Goal: Task Accomplishment & Management: Use online tool/utility

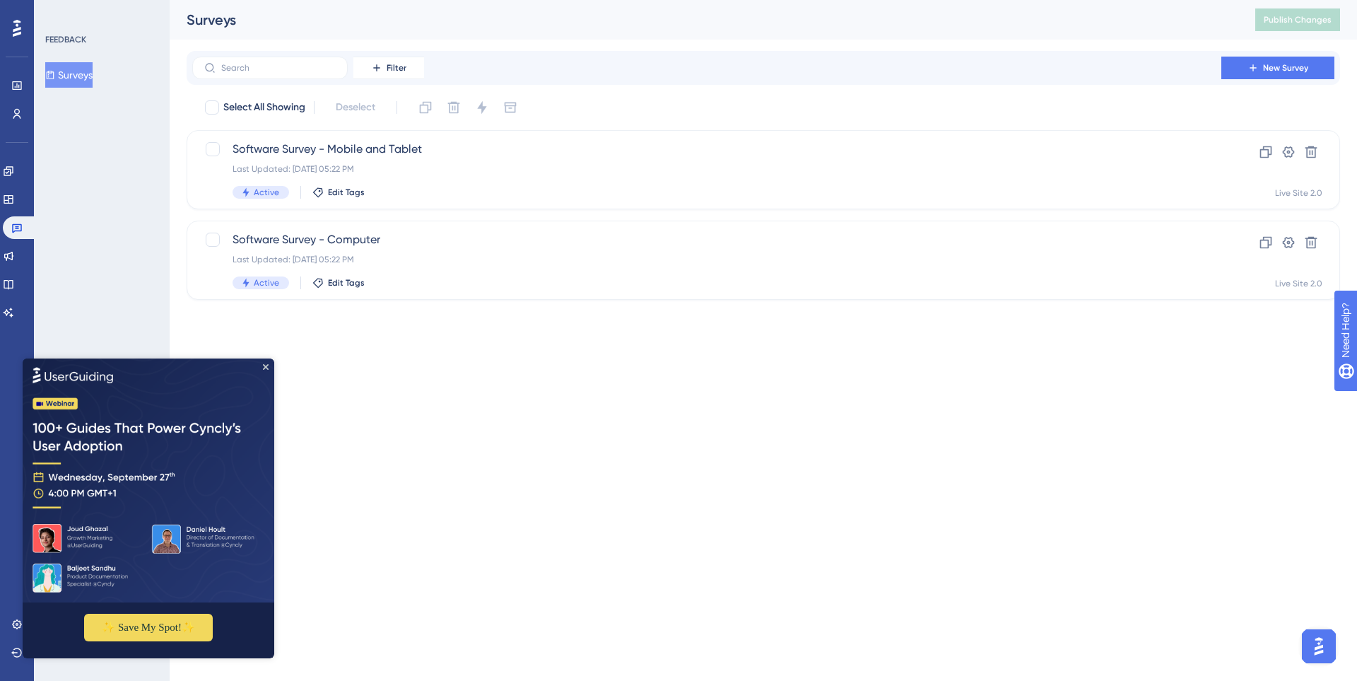
click at [638, 0] on html "Performance Users Engagement Widgets Feedback Product Updates Knowledge Base AI…" at bounding box center [678, 0] width 1357 height 0
click at [12, 200] on icon at bounding box center [8, 199] width 11 height 11
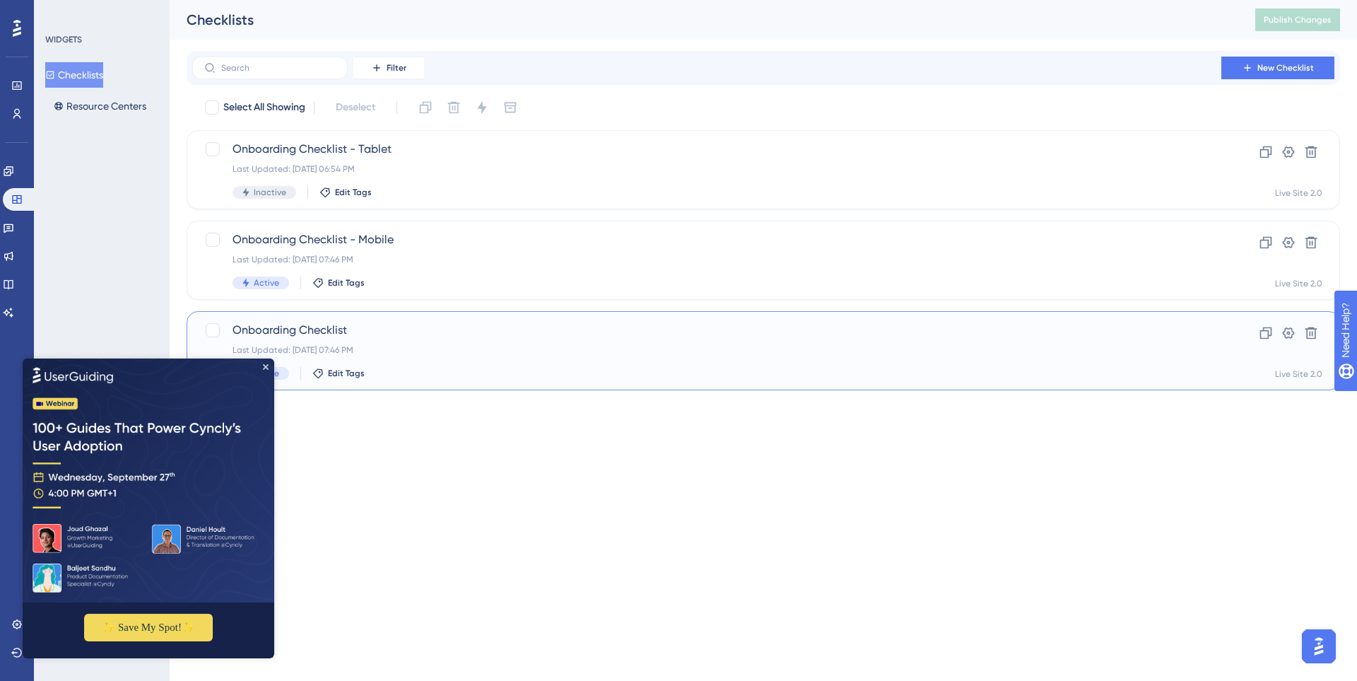
click at [600, 343] on div "Onboarding Checklist Last Updated: Jul 22 2025, 07:46 PM Active Edit Tags" at bounding box center [707, 351] width 949 height 58
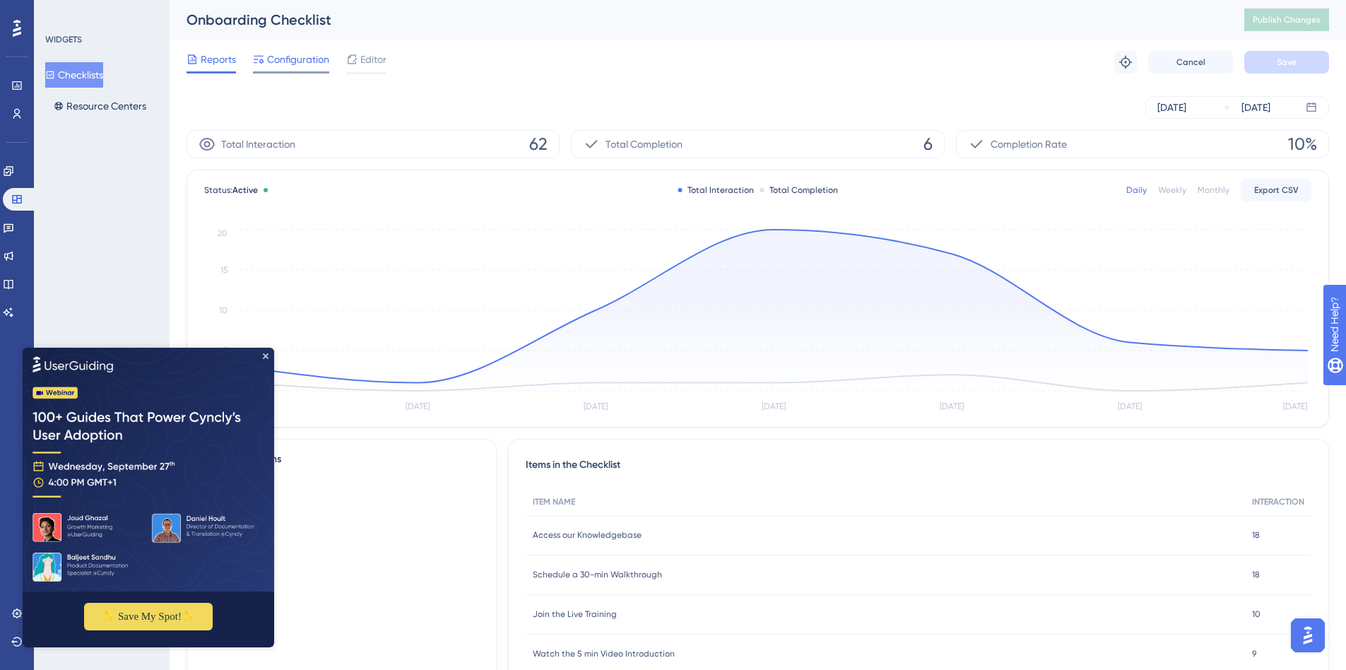
click at [287, 54] on span "Configuration" at bounding box center [298, 59] width 62 height 17
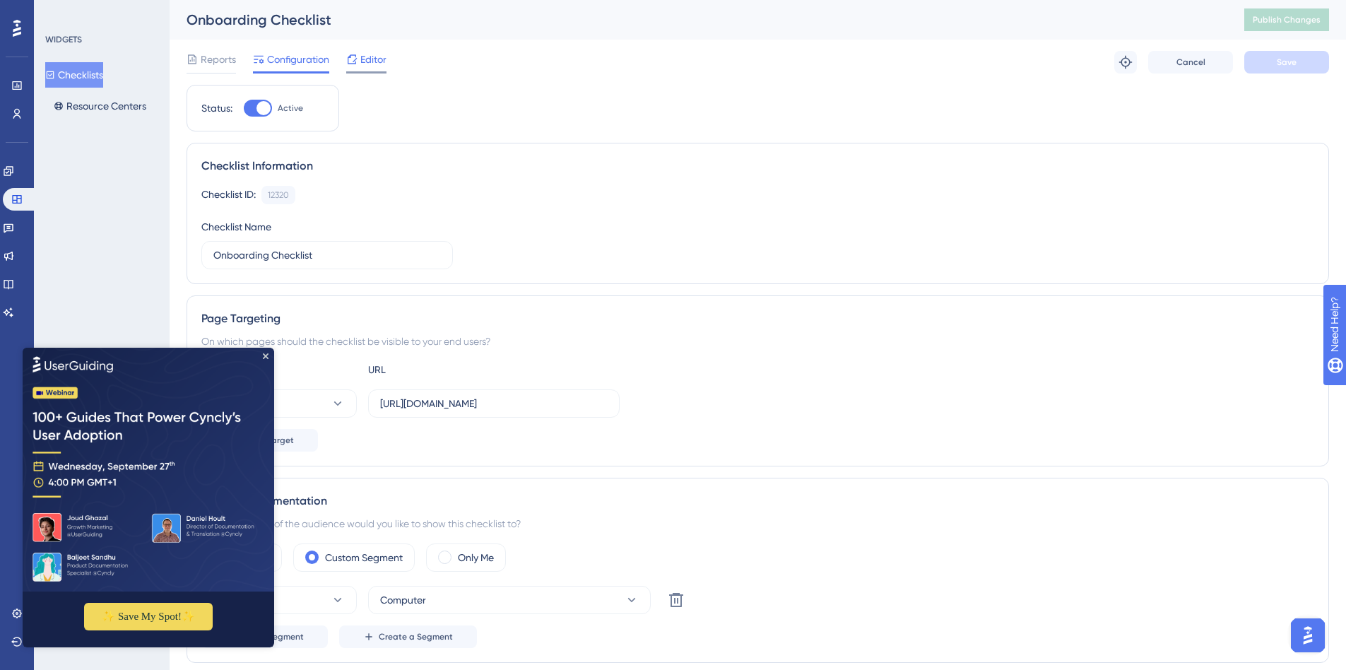
click at [357, 59] on icon at bounding box center [352, 58] width 9 height 9
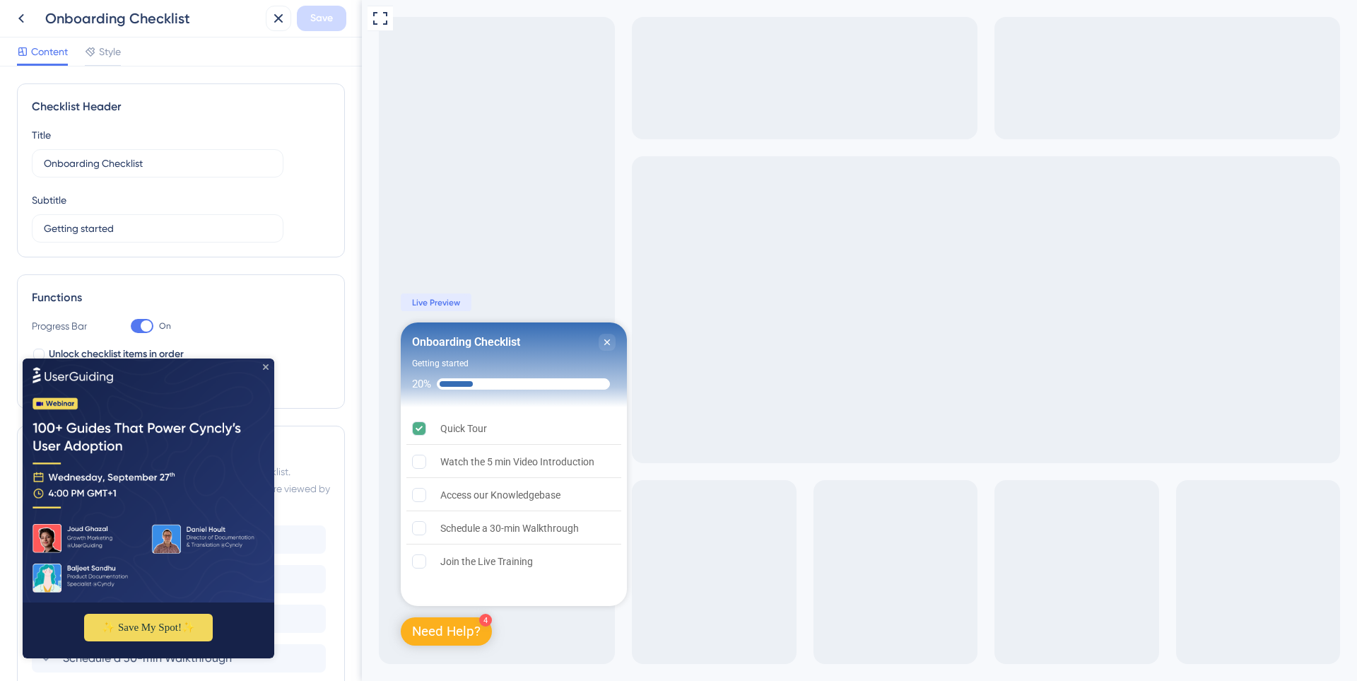
click at [264, 363] on icon "Close Preview" at bounding box center [266, 366] width 6 height 6
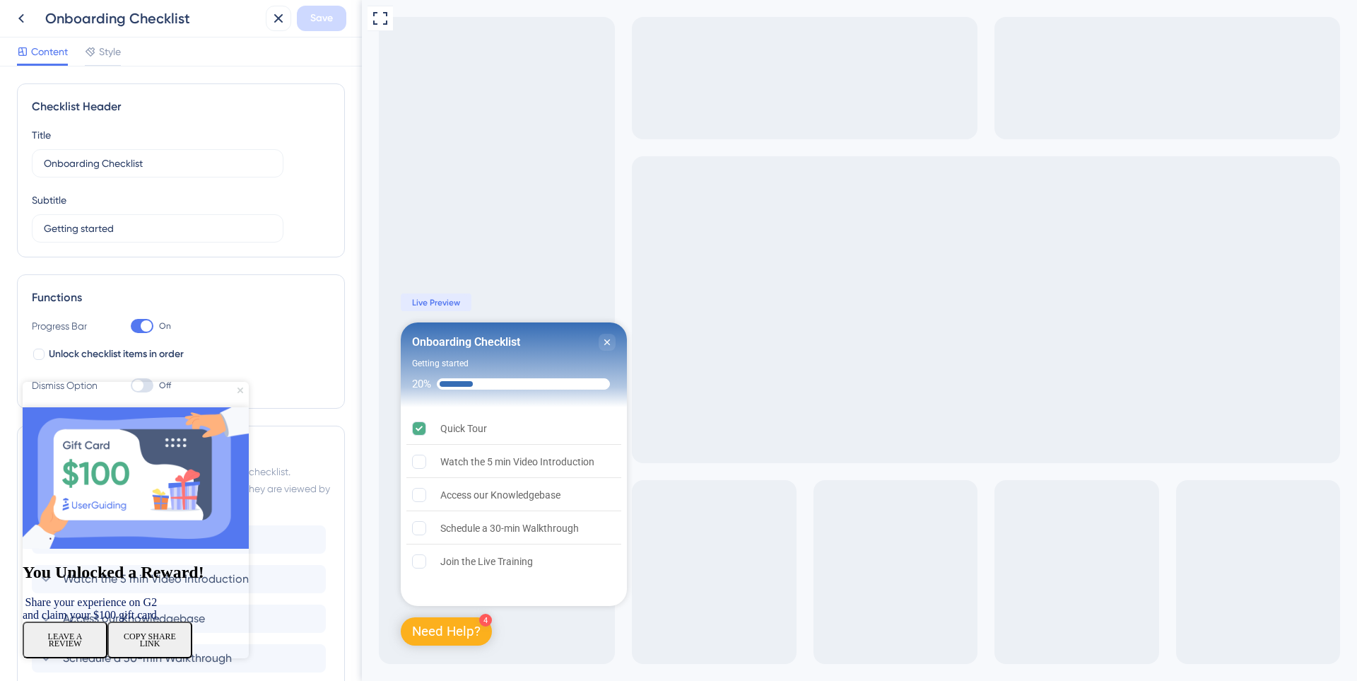
click at [237, 387] on icon "Close Preview" at bounding box center [240, 390] width 6 height 6
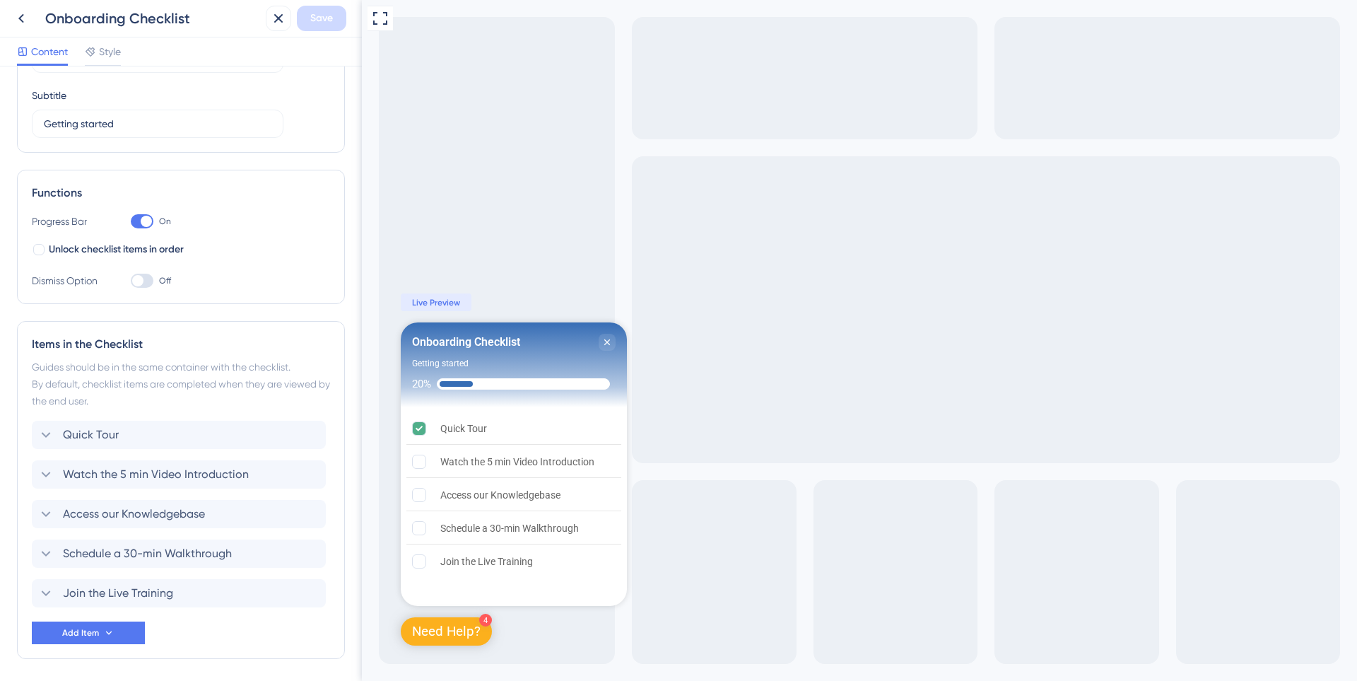
scroll to position [141, 0]
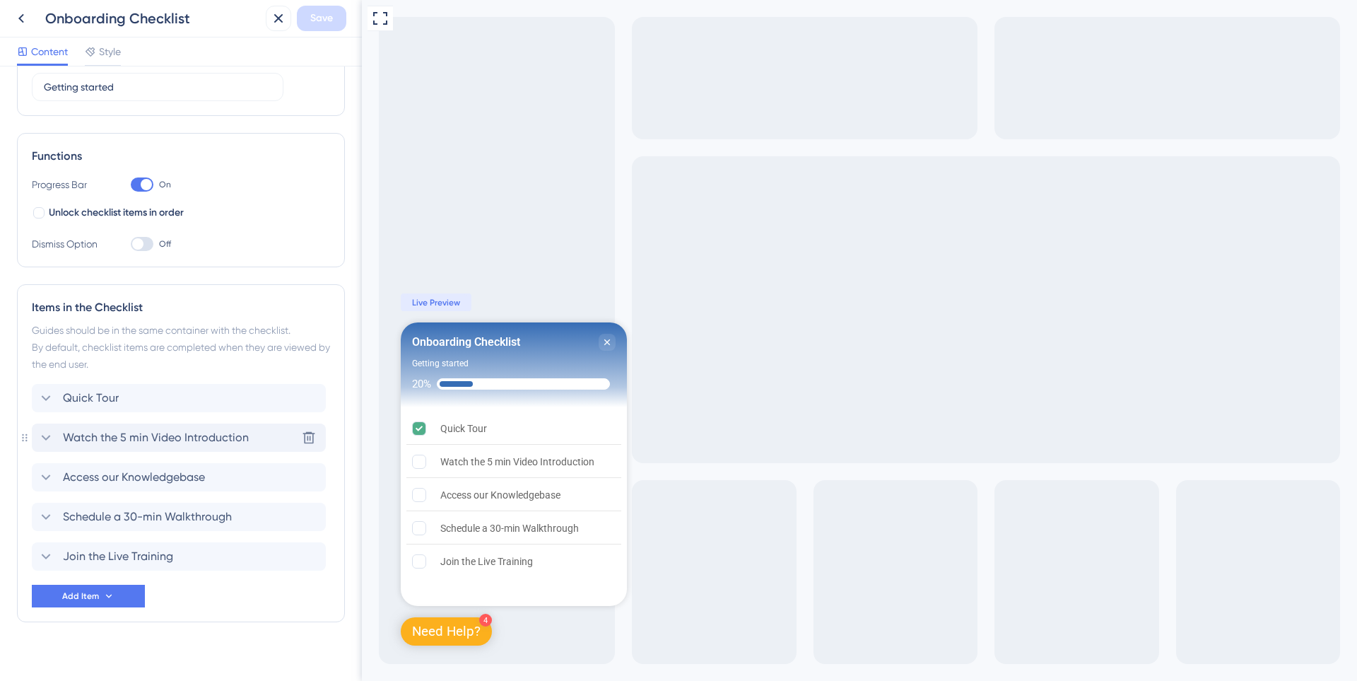
click at [245, 436] on span "Watch the 5 min Video Introduction" at bounding box center [156, 437] width 186 height 17
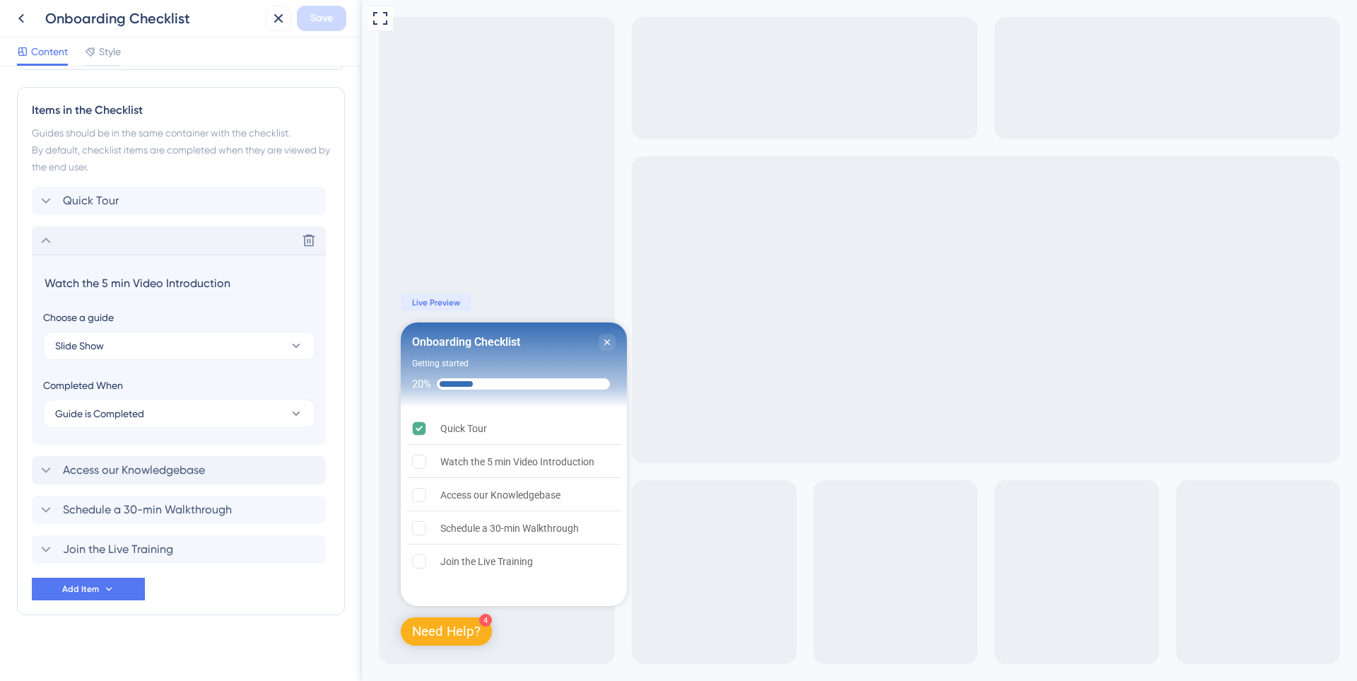
scroll to position [346, 0]
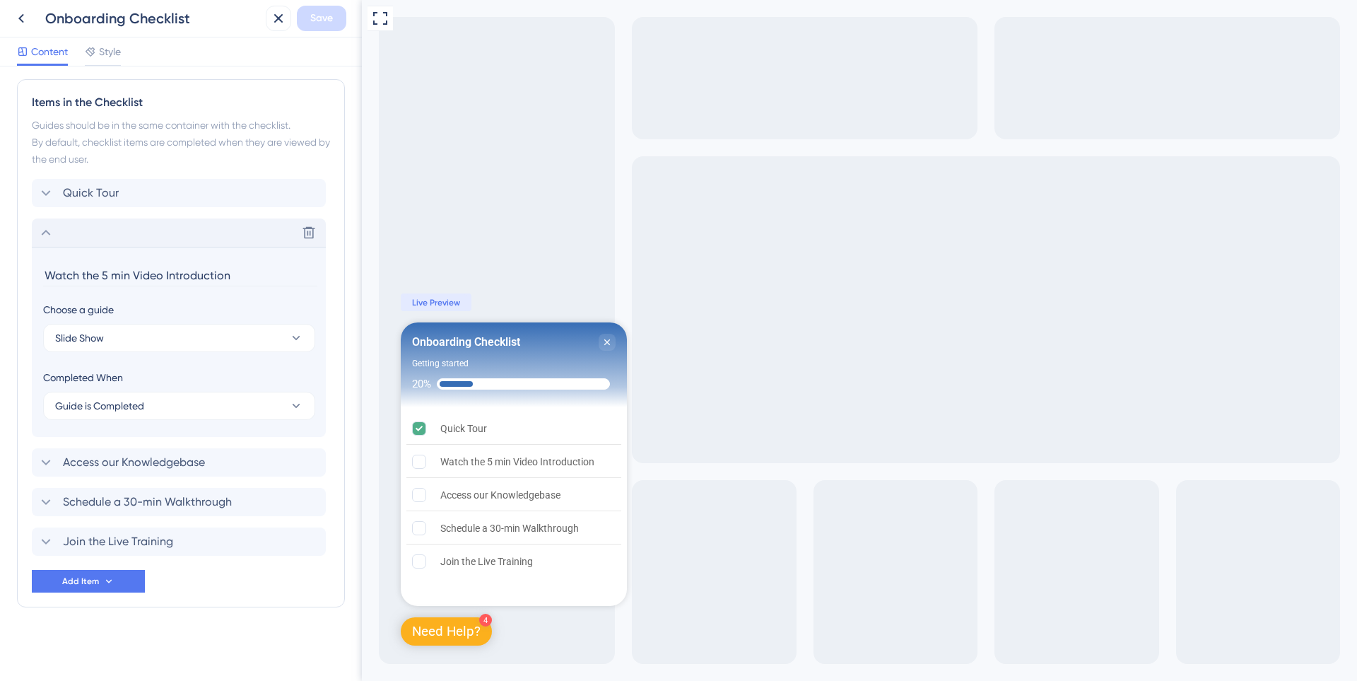
drag, startPoint x: 235, startPoint y: 271, endPoint x: 0, endPoint y: 278, distance: 234.8
click at [0, 278] on div "Checklist Header Title Onboarding Checklist Subtitle Getting started Functions …" at bounding box center [181, 373] width 362 height 614
type input "Your First Dispute"
click at [177, 334] on button "Slide Show" at bounding box center [179, 338] width 272 height 28
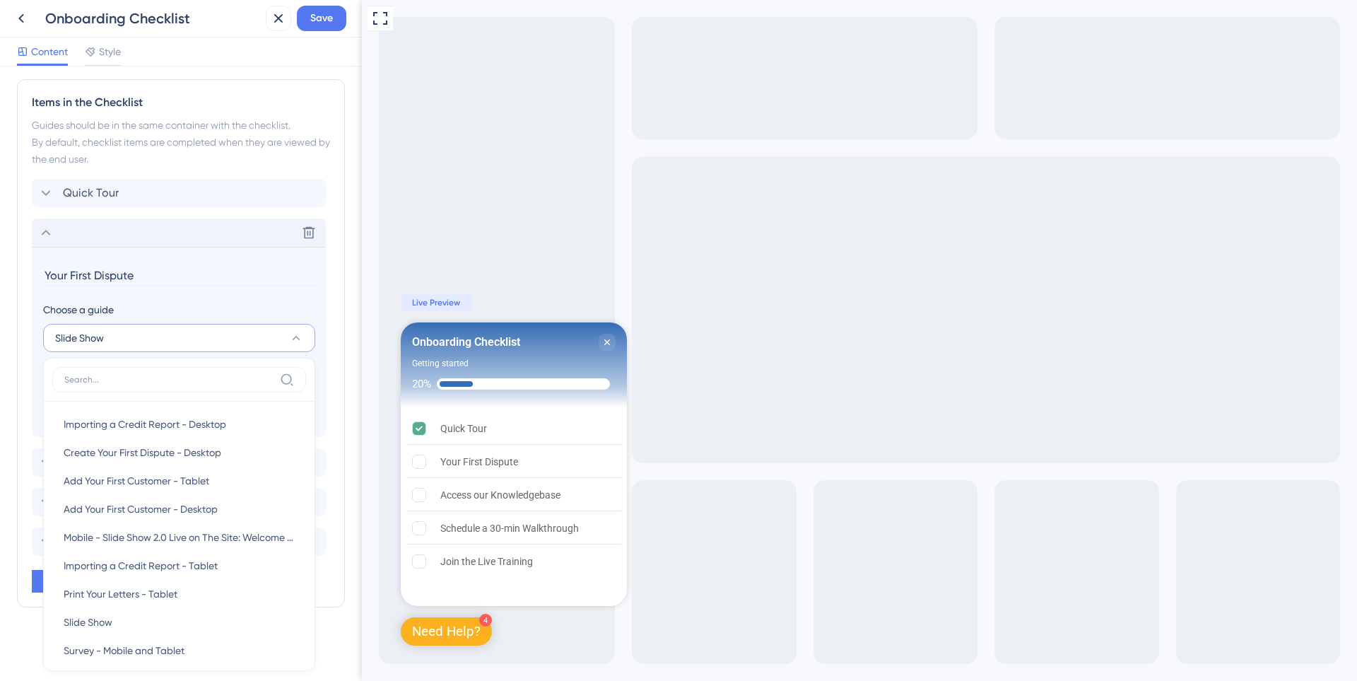
scroll to position [484, 0]
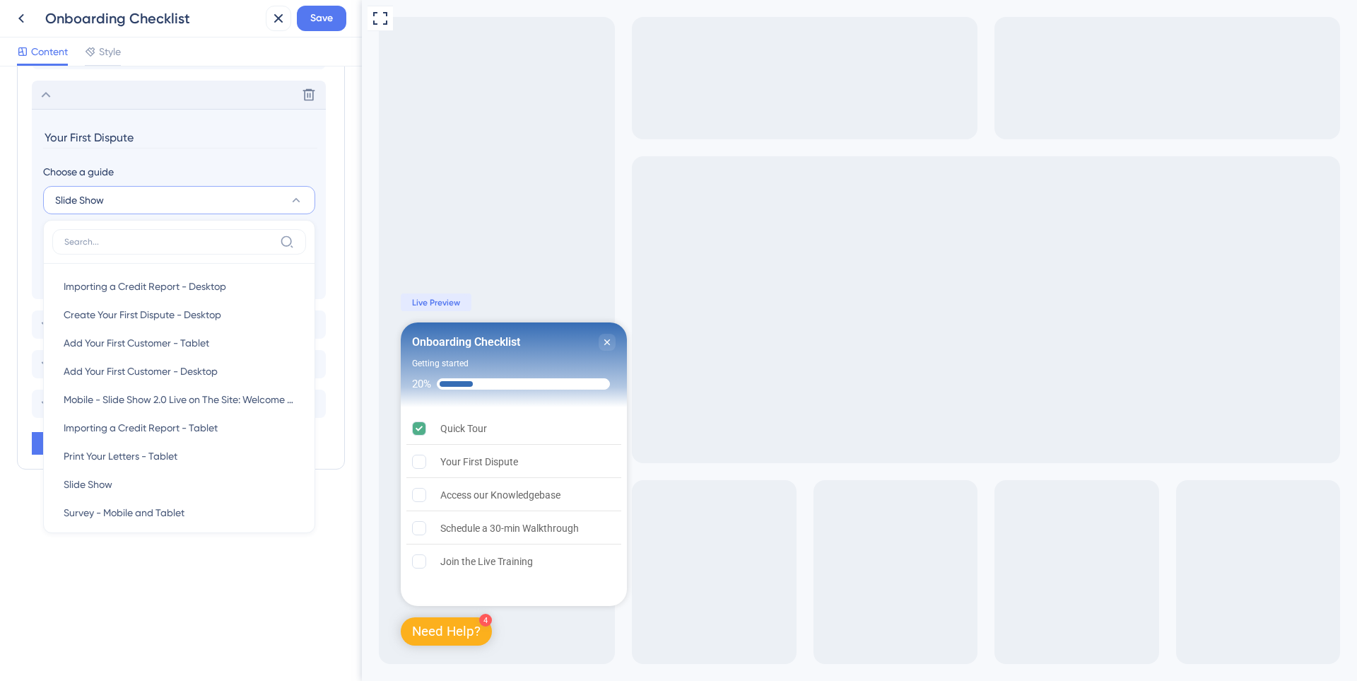
click at [235, 206] on button "Slide Show" at bounding box center [179, 200] width 272 height 28
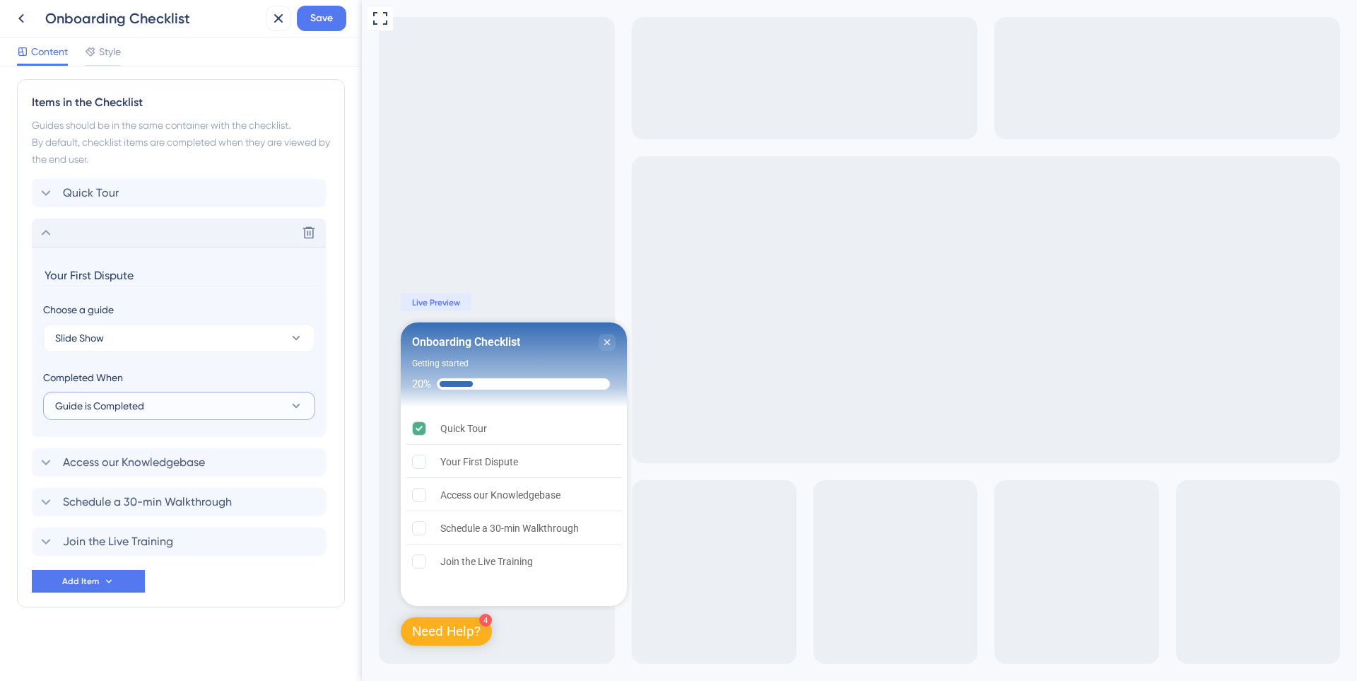
click at [213, 402] on button "Guide is Completed" at bounding box center [179, 406] width 272 height 28
click at [316, 15] on span "Save" at bounding box center [321, 18] width 23 height 17
click at [266, 30] on icon at bounding box center [269, 26] width 14 height 14
click at [25, 20] on icon at bounding box center [21, 18] width 17 height 17
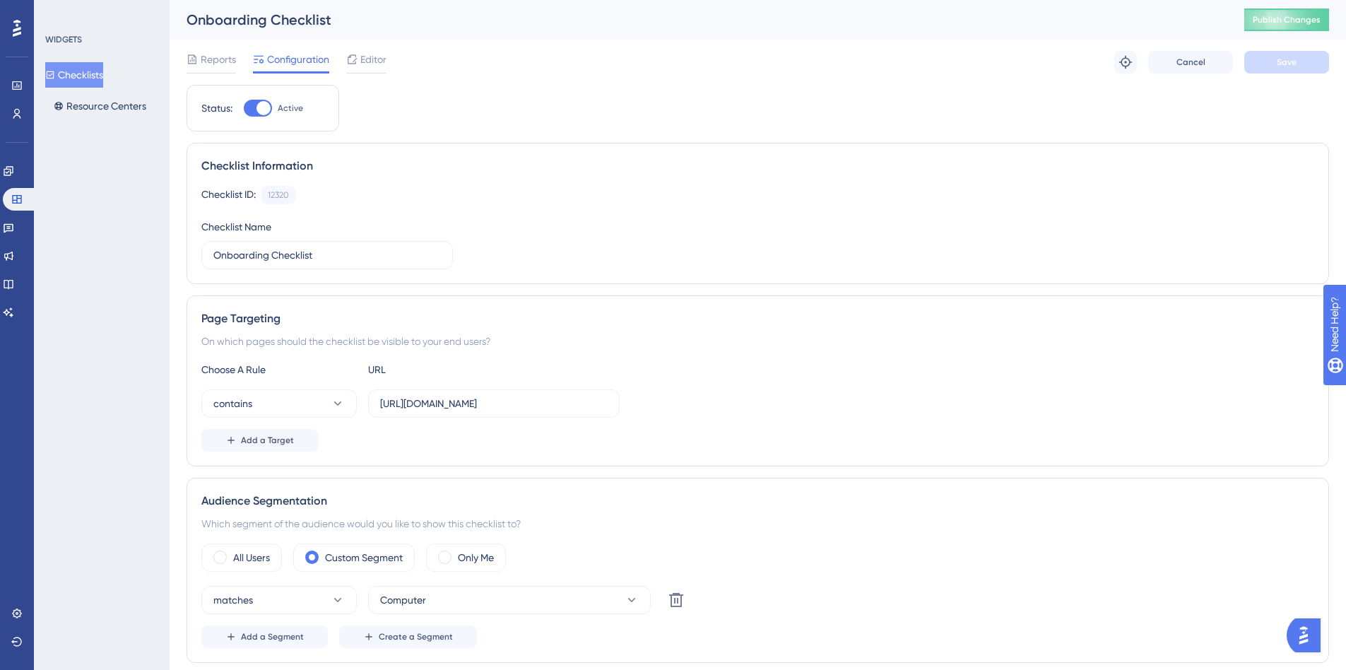
click at [2, 165] on div "Performance Users Engagement Widgets Feedback Product Updates Knowledge Base AI…" at bounding box center [17, 335] width 34 height 670
click at [9, 167] on link at bounding box center [8, 171] width 11 height 23
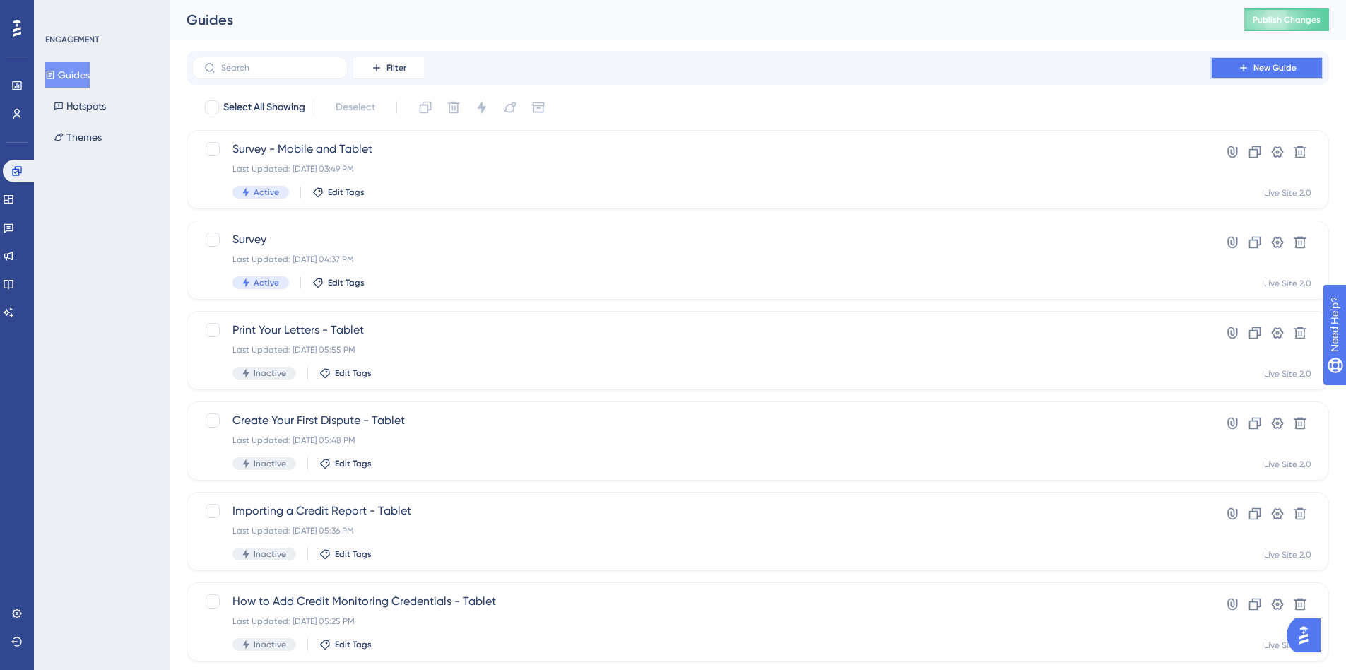
click at [1278, 75] on button "New Guide" at bounding box center [1267, 68] width 113 height 23
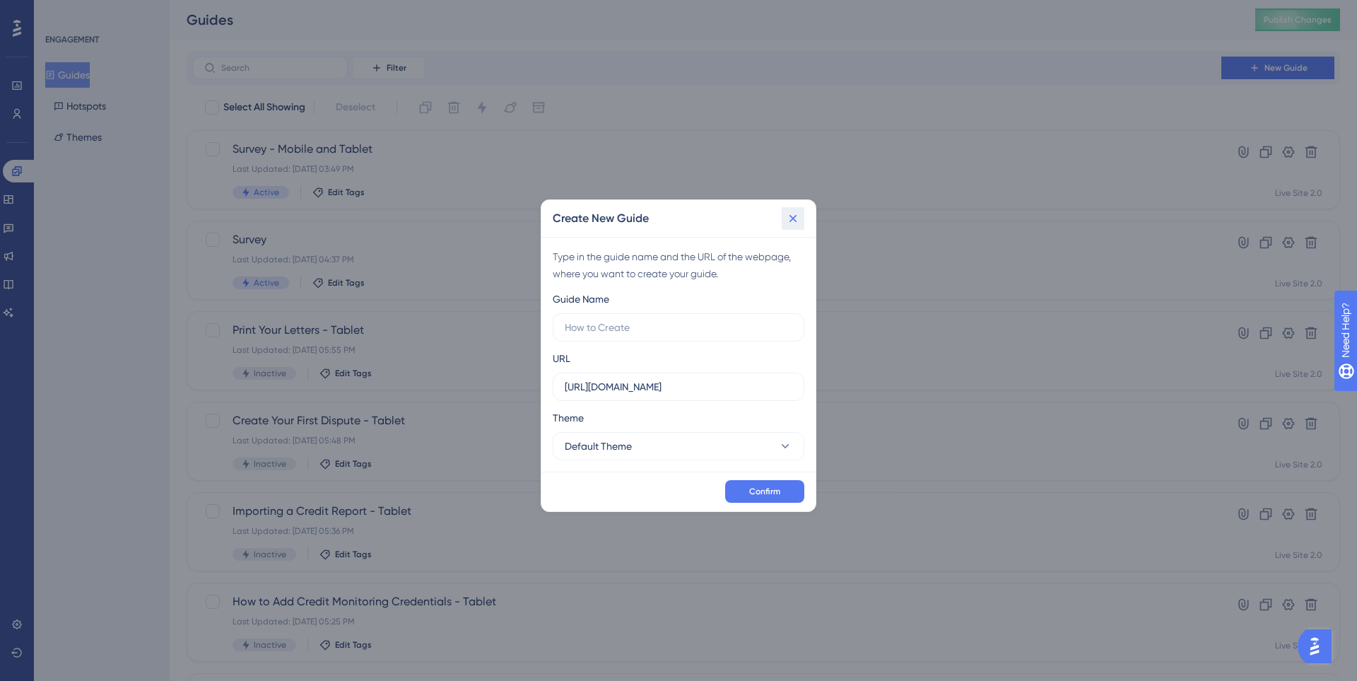
click at [791, 218] on icon at bounding box center [793, 218] width 14 height 14
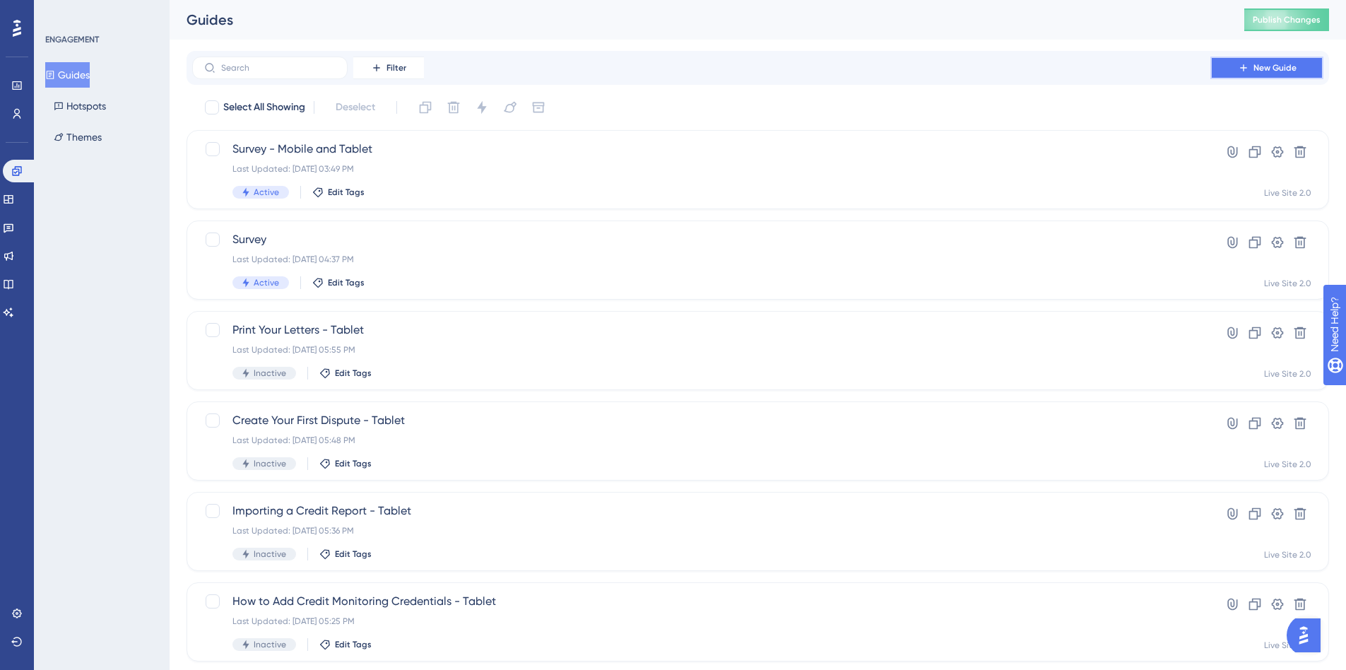
click at [1274, 69] on span "New Guide" at bounding box center [1275, 67] width 43 height 11
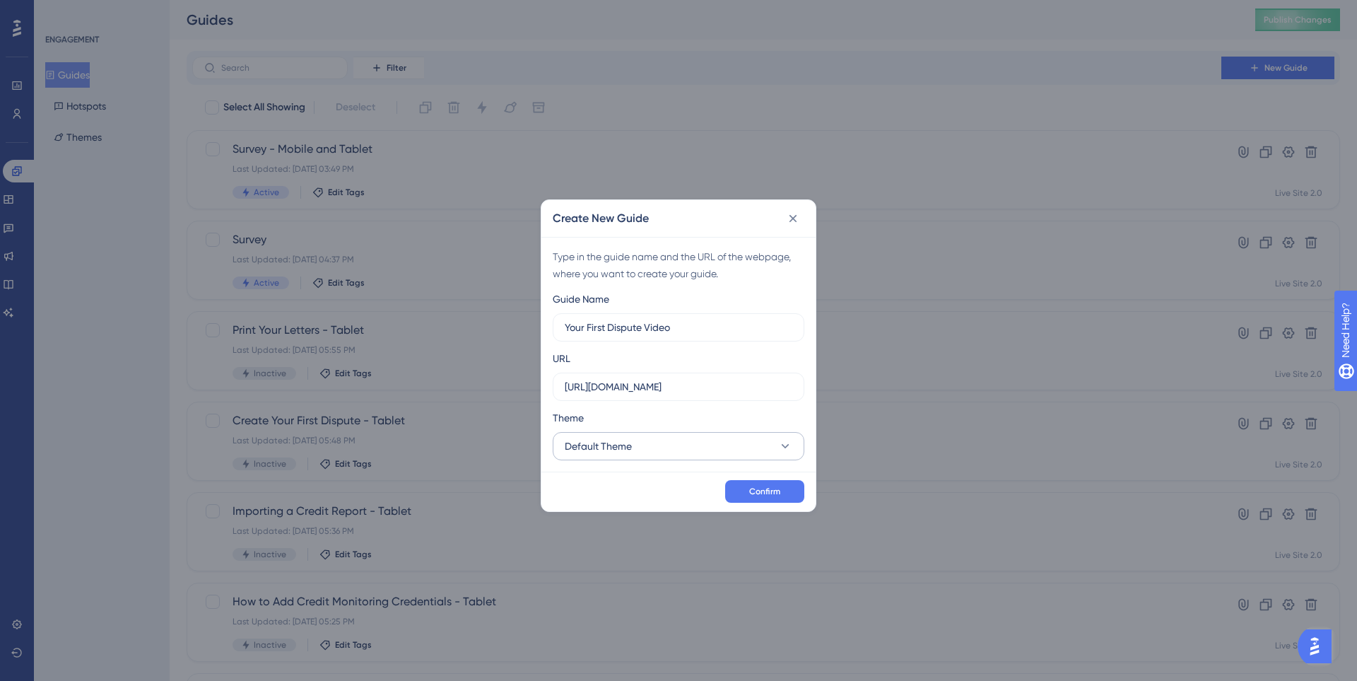
type input "Your First Dispute Video"
click at [747, 453] on button "Default Theme" at bounding box center [679, 446] width 252 height 28
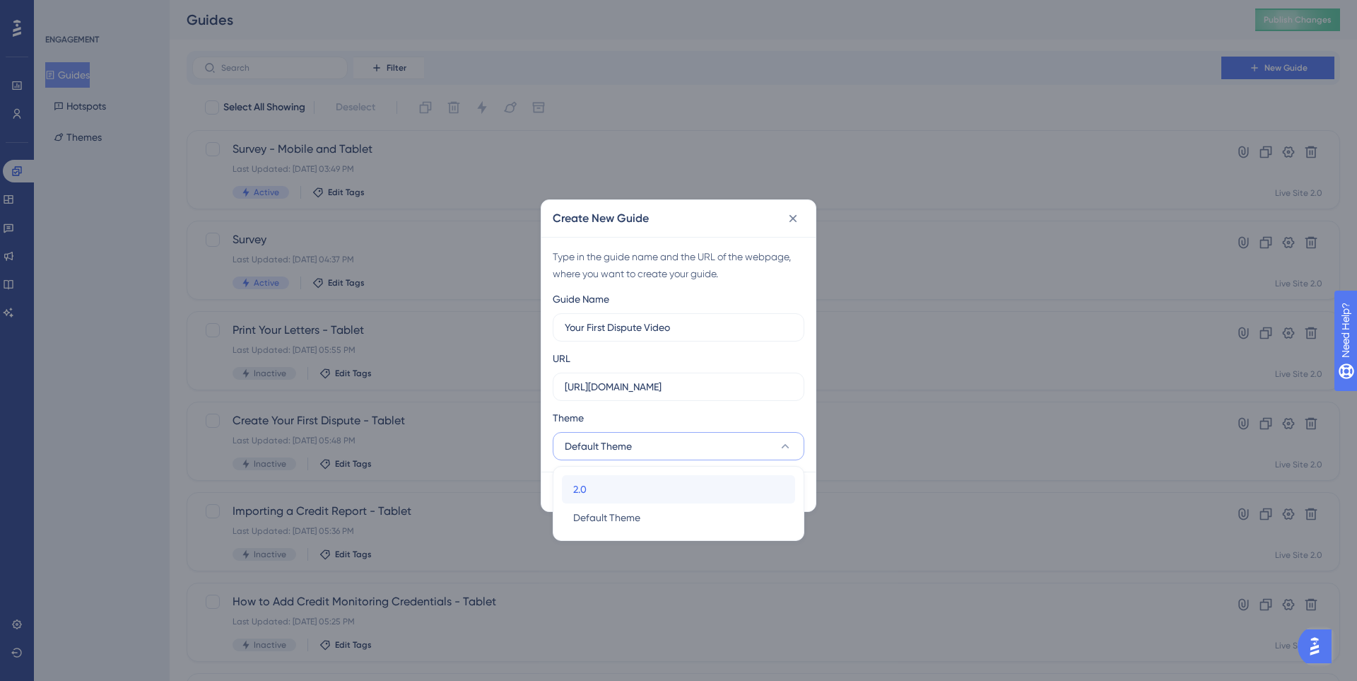
click at [676, 485] on div "2.0 2.0" at bounding box center [678, 489] width 211 height 28
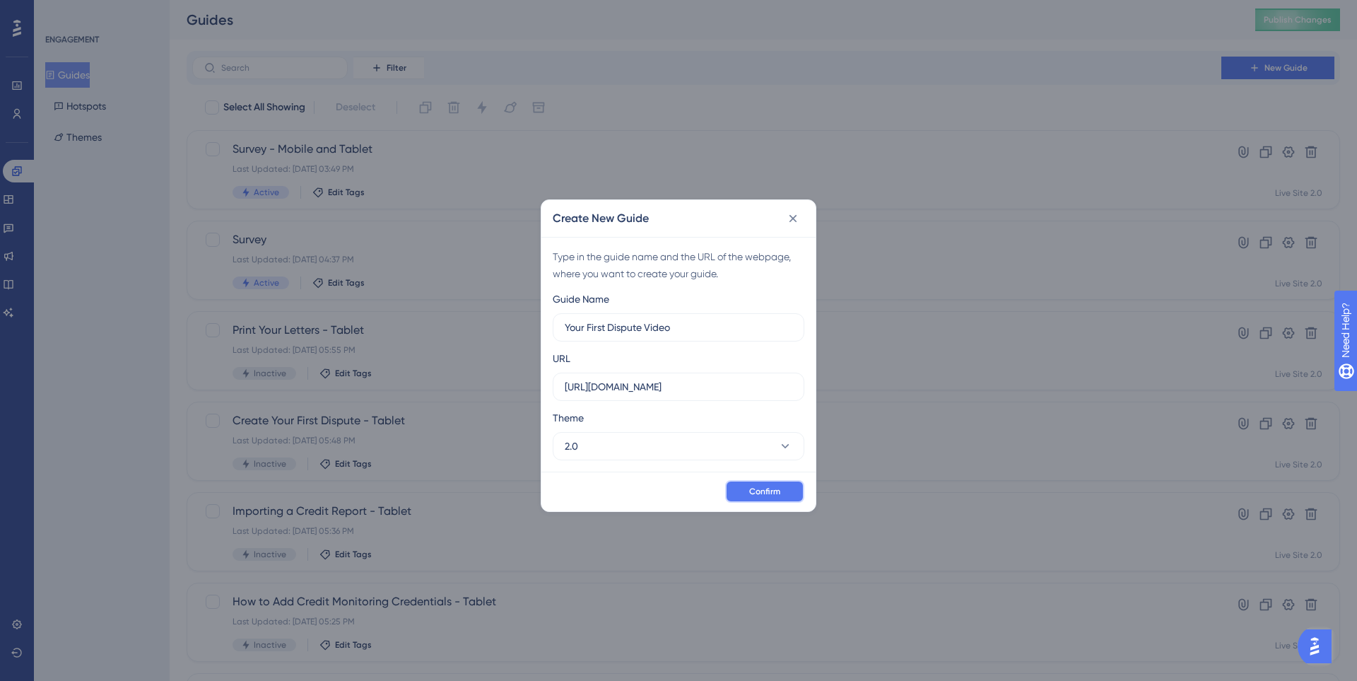
click at [760, 495] on span "Confirm" at bounding box center [764, 491] width 31 height 11
